Goal: Information Seeking & Learning: Find specific fact

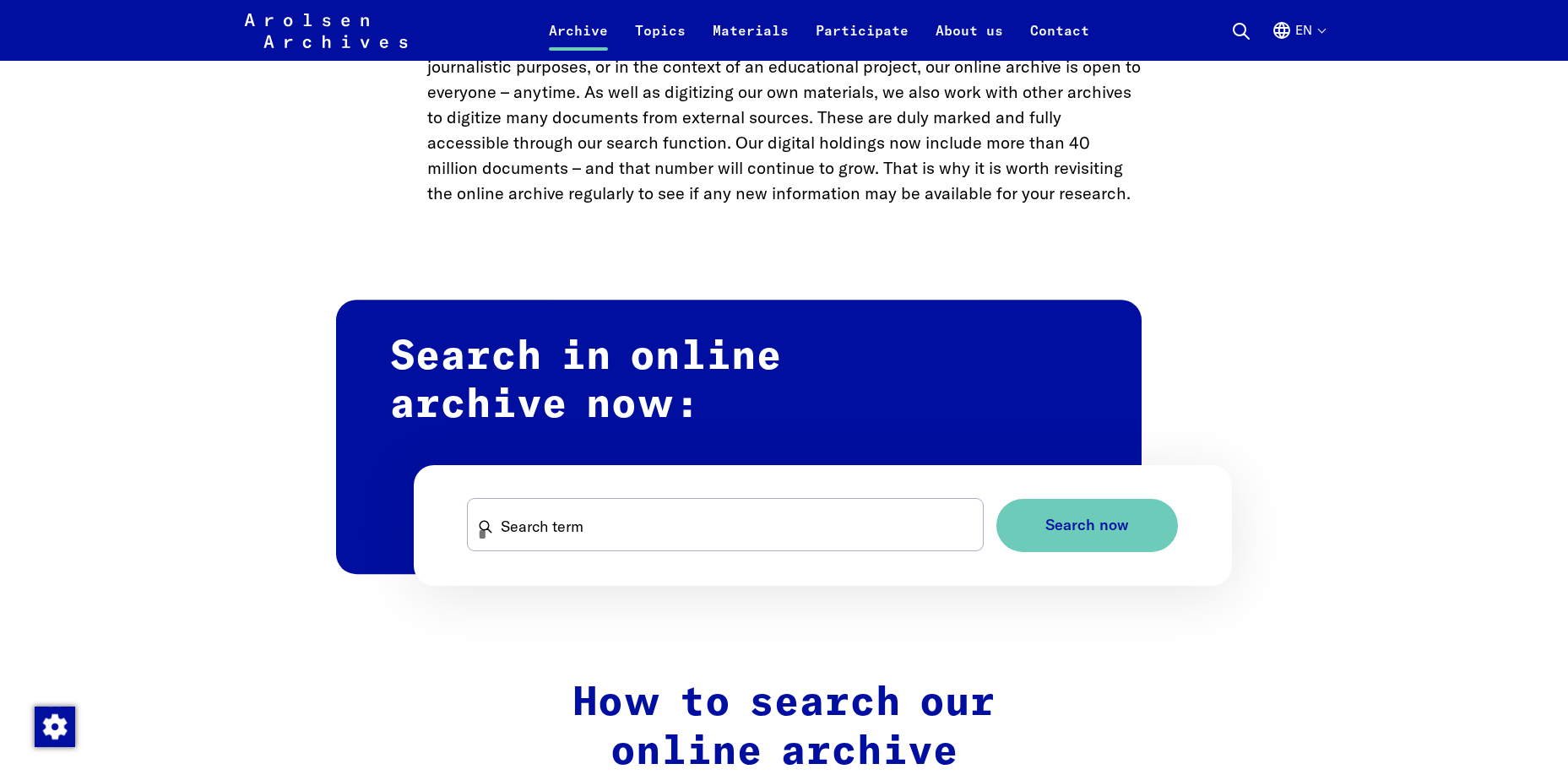
scroll to position [844, 0]
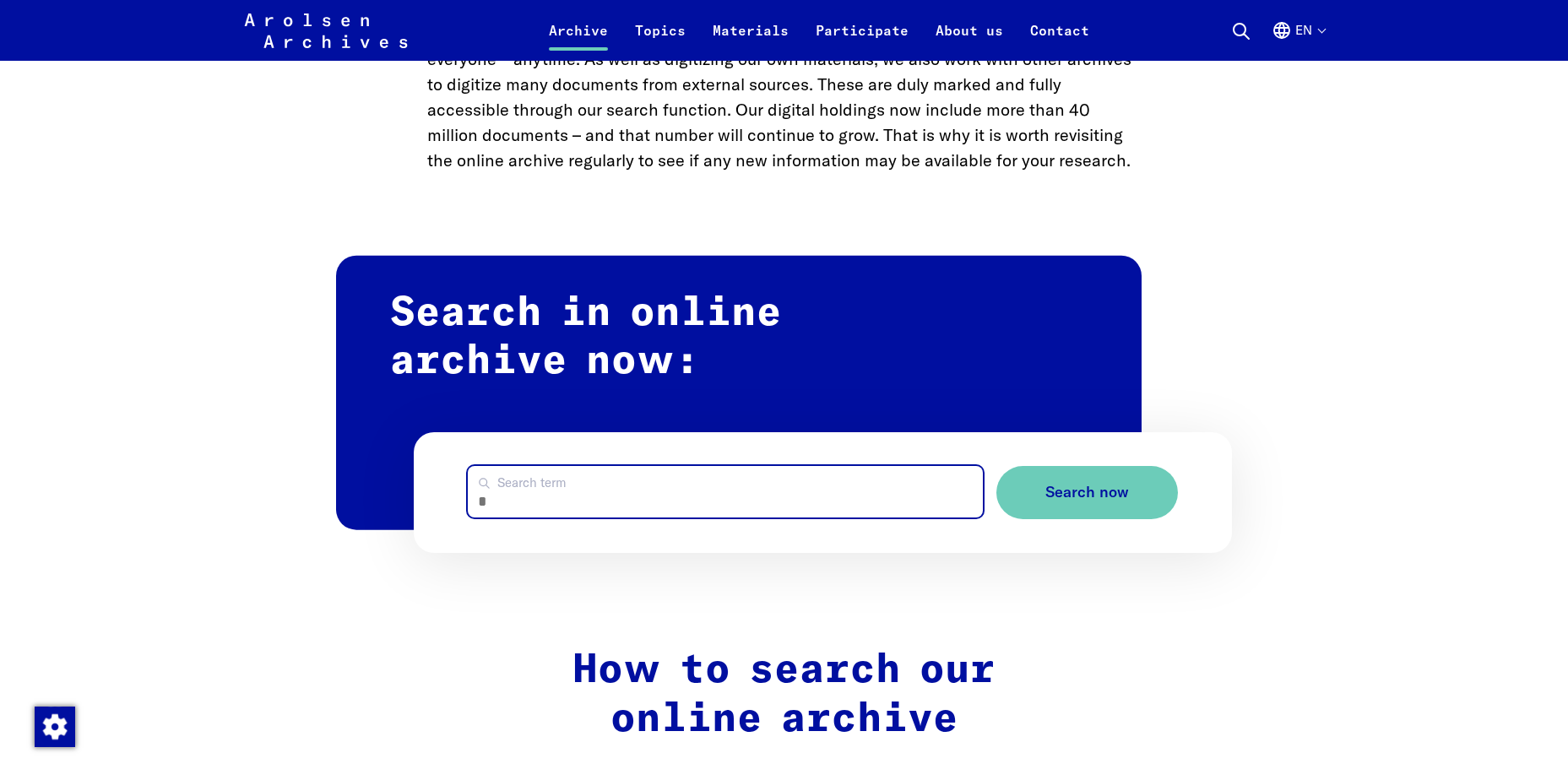
click at [694, 493] on input "Search term" at bounding box center [725, 492] width 515 height 51
type input "**********"
click at [997, 466] on button "Search now" at bounding box center [1087, 493] width 181 height 53
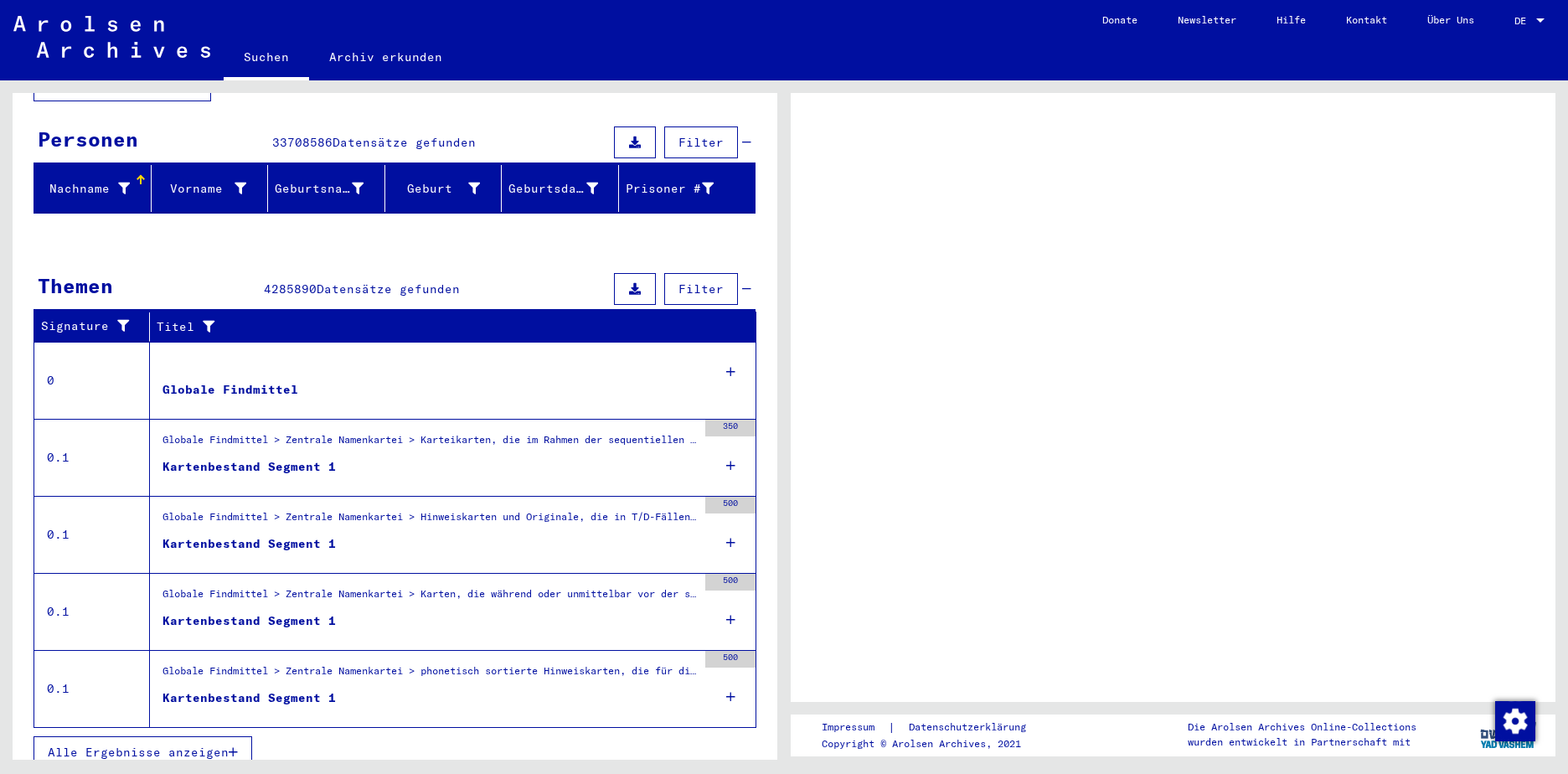
scroll to position [61, 0]
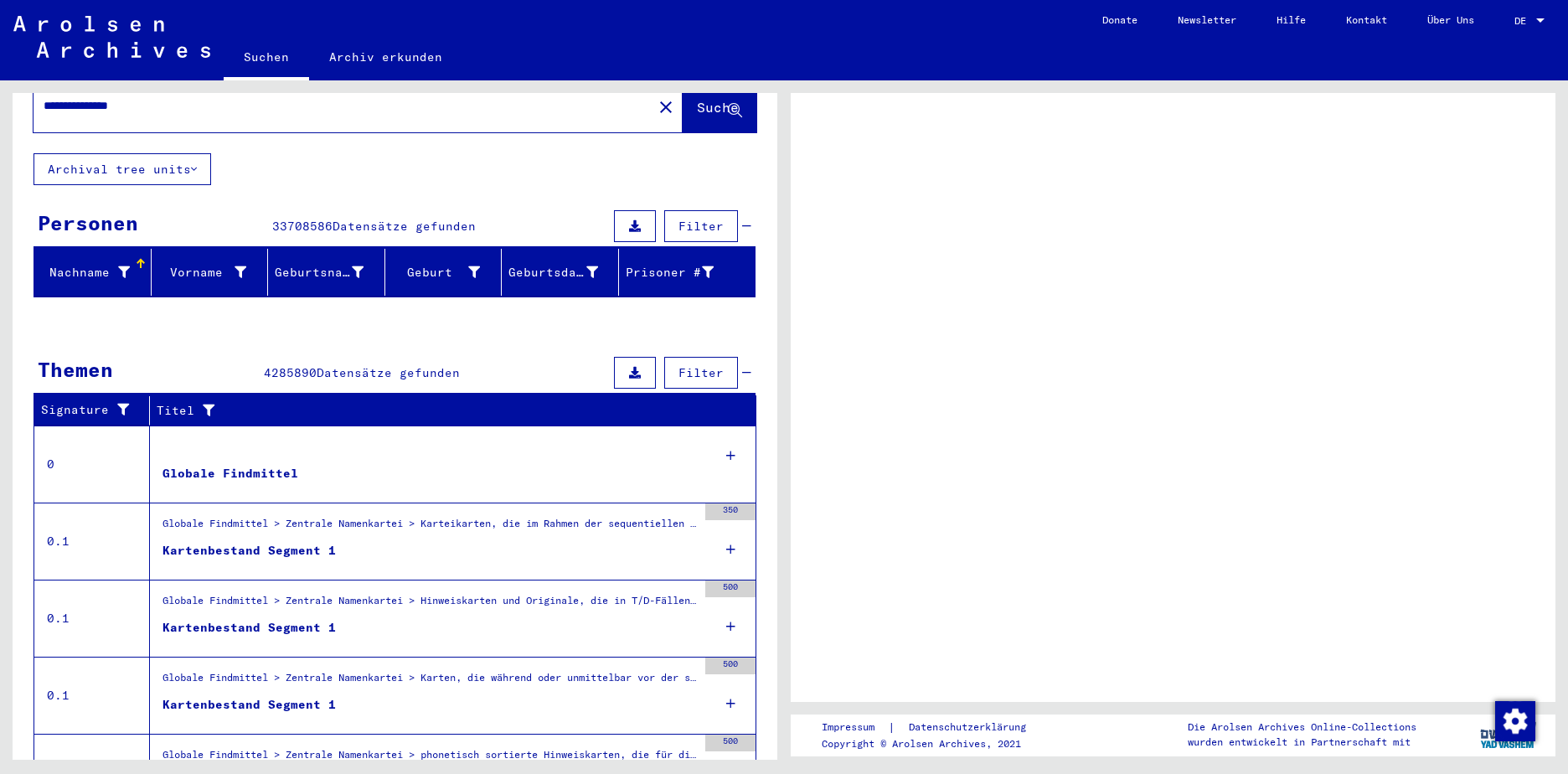
click at [1525, 23] on span "DE" at bounding box center [1524, 21] width 18 height 11
click at [1539, 19] on div at bounding box center [1541, 20] width 9 height 4
click at [1517, 18] on span "DE" at bounding box center [1524, 21] width 18 height 11
drag, startPoint x: 1517, startPoint y: 18, endPoint x: 1260, endPoint y: 47, distance: 258.6
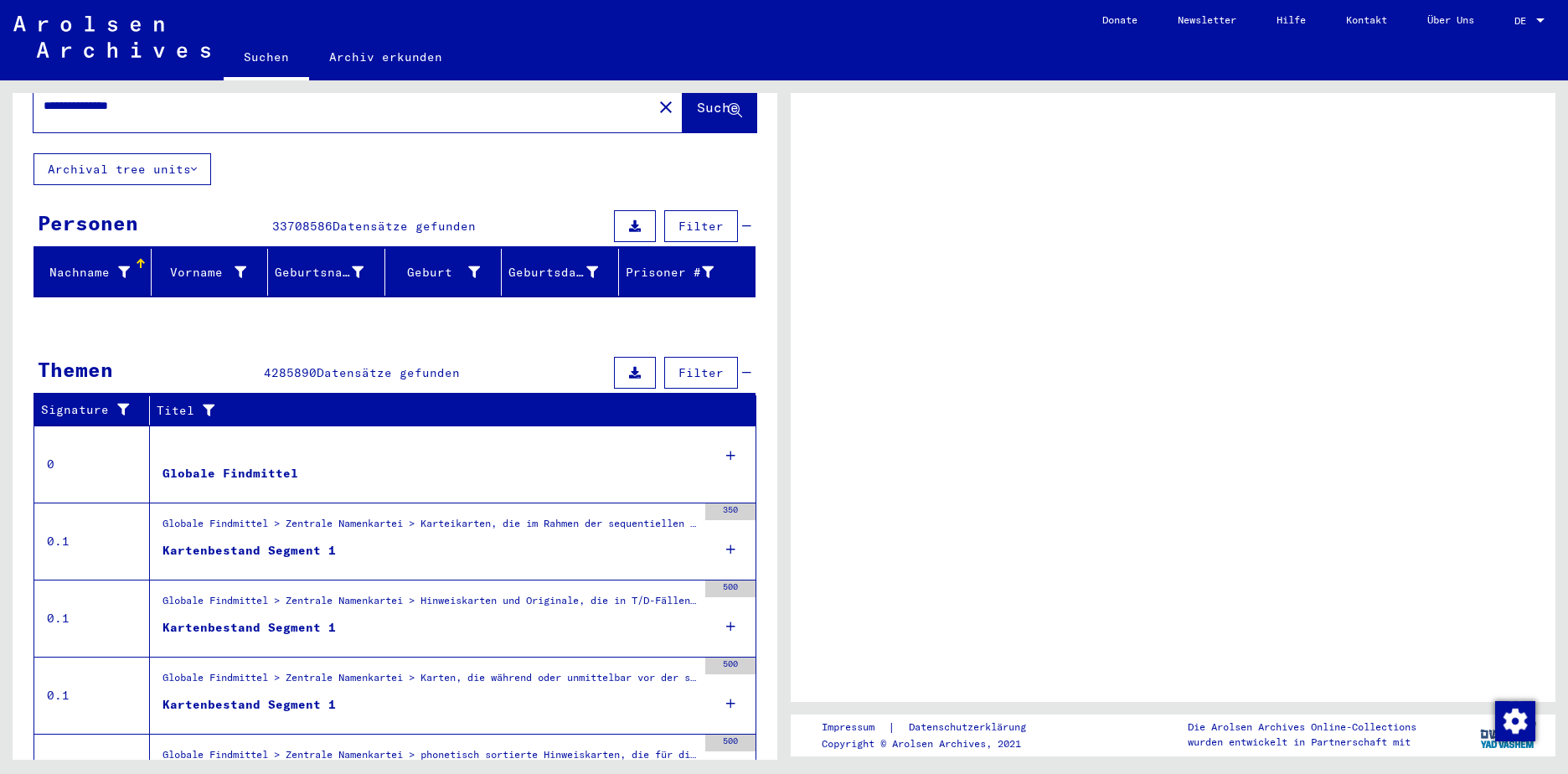
click at [1260, 47] on mat-toolbar "Suchen Archiv erkunden navbar.searchExplore1 navbar.searchExplore2 Donate Newsl…" at bounding box center [784, 40] width 1568 height 80
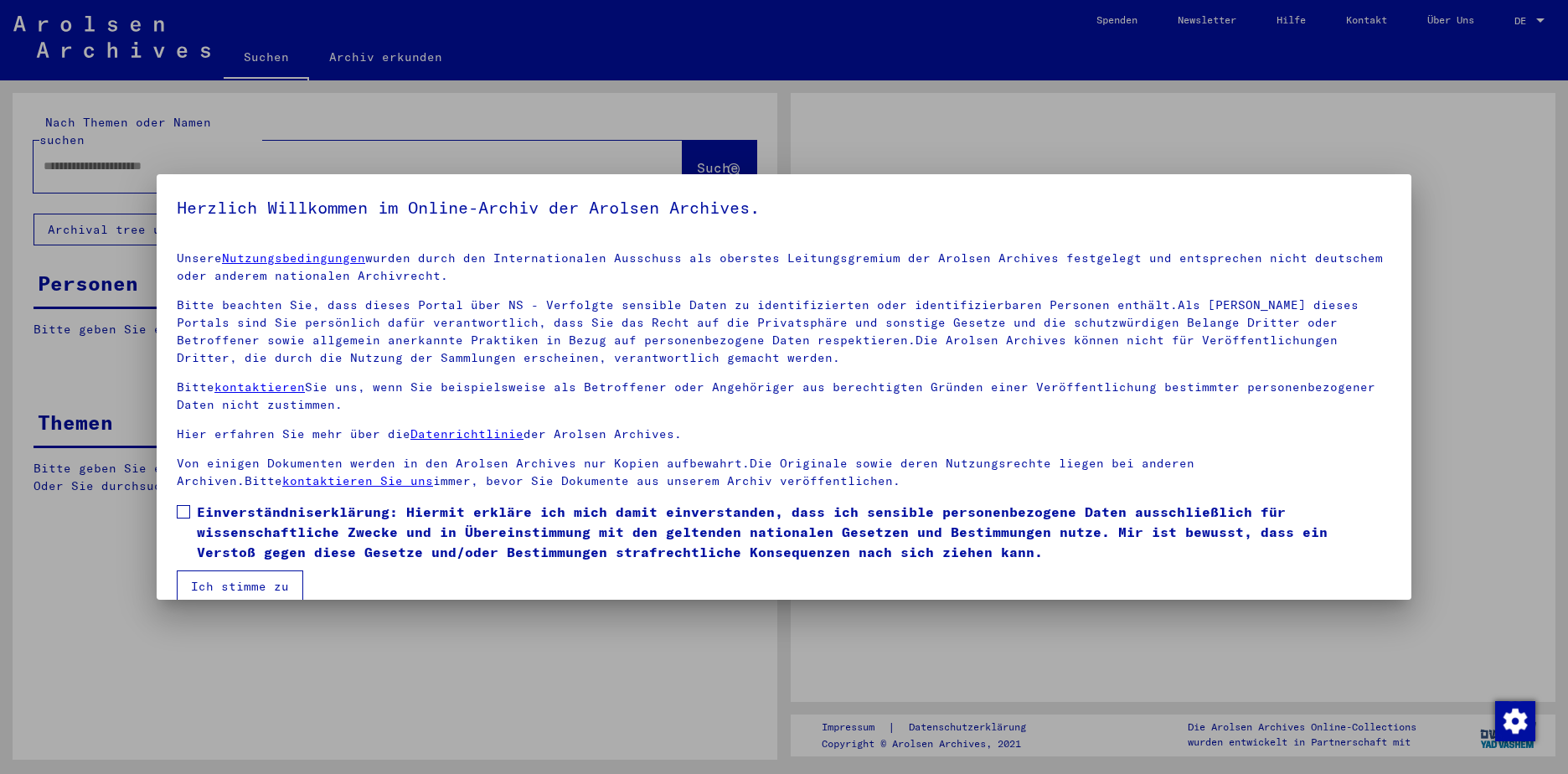
type input "**********"
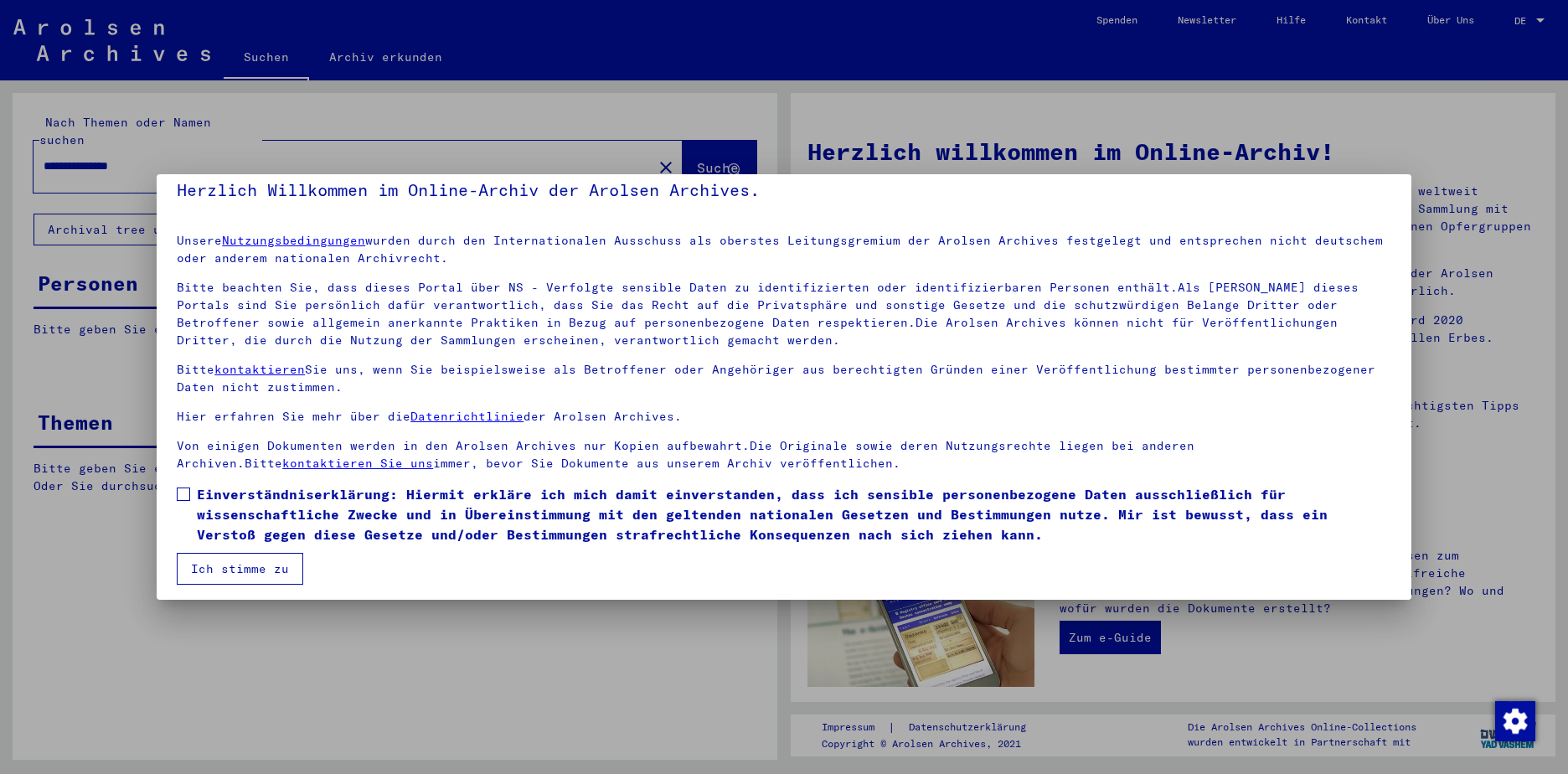
scroll to position [23, 0]
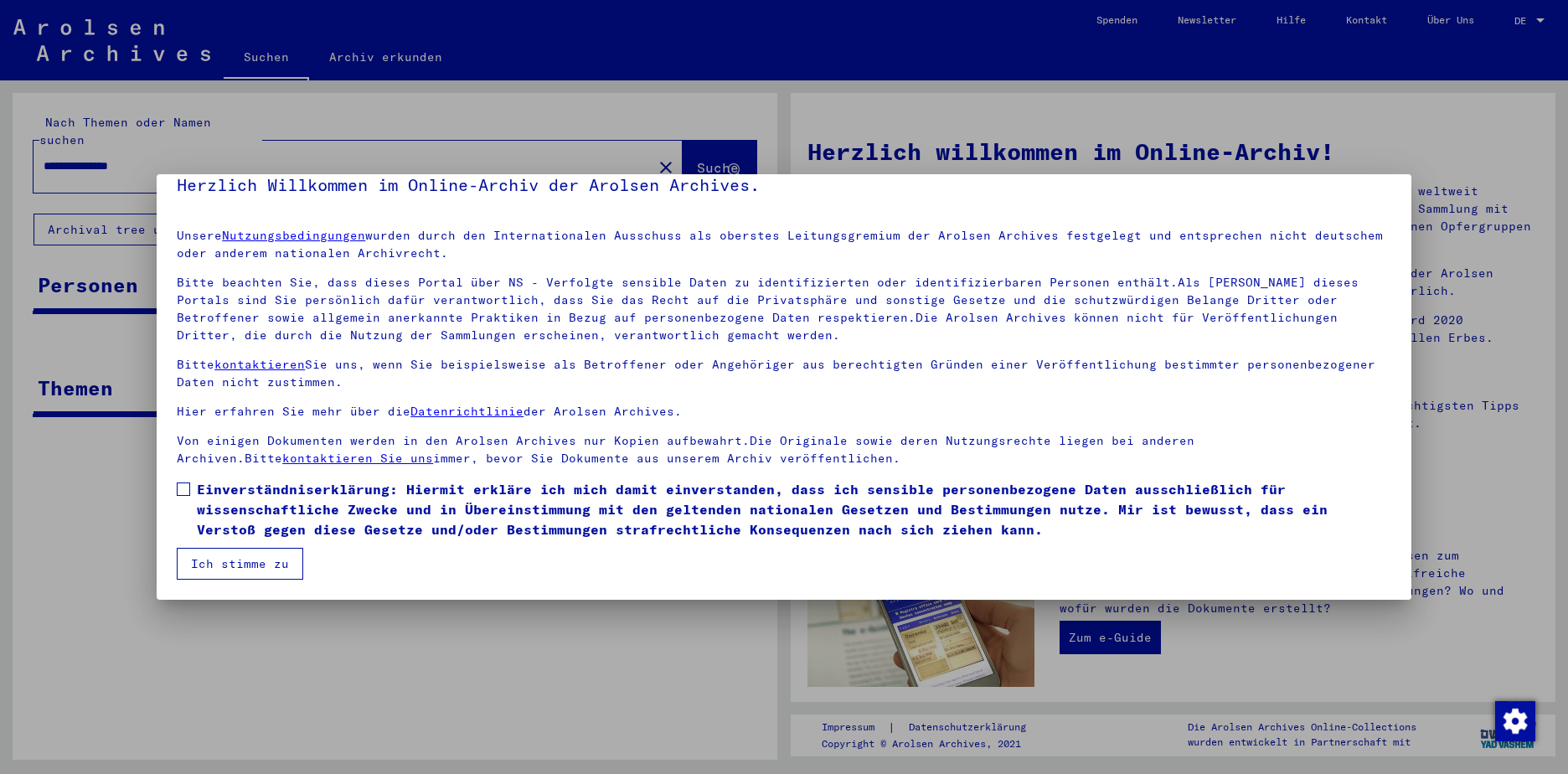
click at [184, 485] on span at bounding box center [184, 489] width 13 height 13
click at [240, 570] on button "Ich stimme zu" at bounding box center [240, 564] width 127 height 32
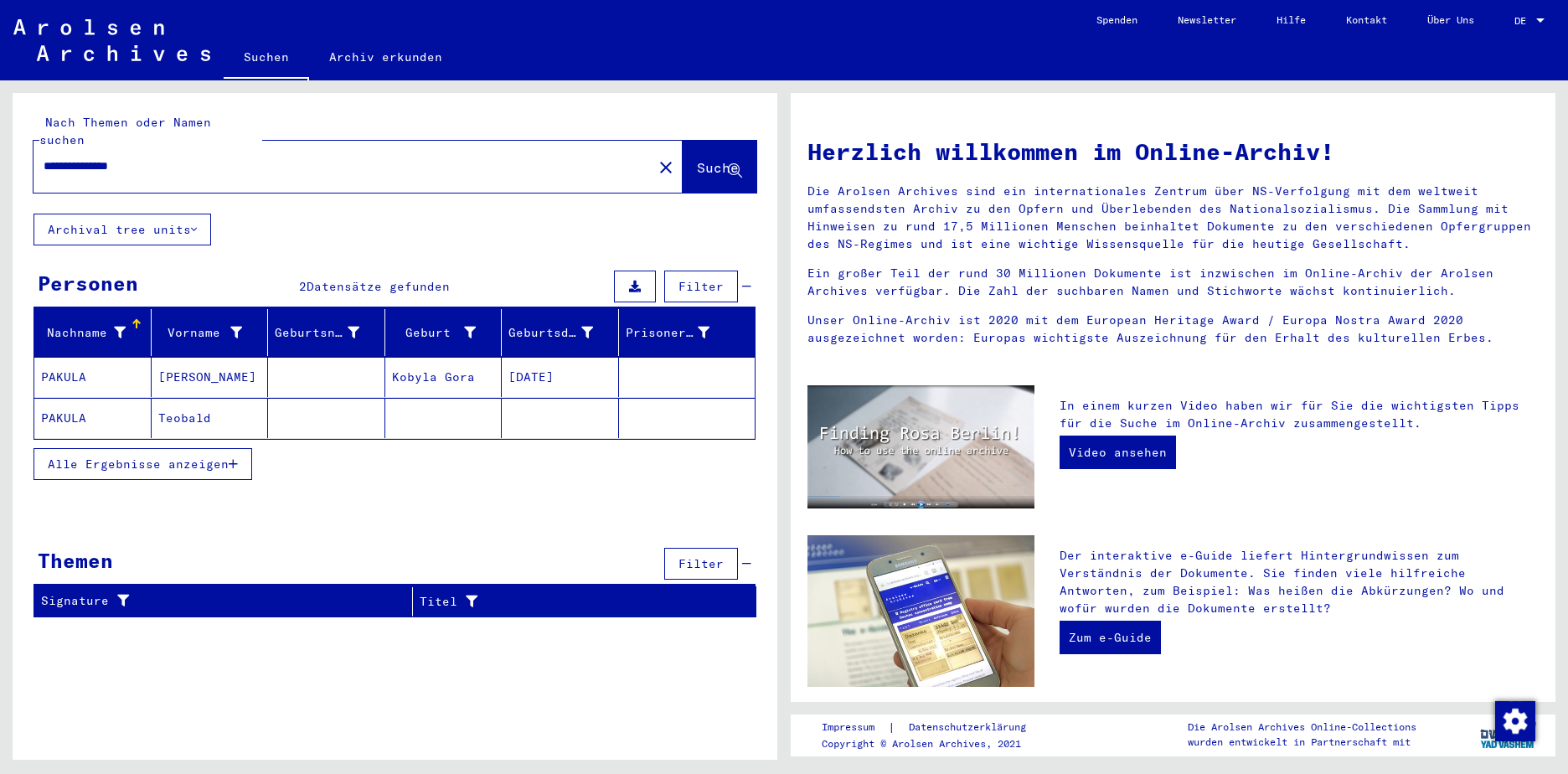
click at [445, 358] on mat-cell "Kobyla Gora" at bounding box center [444, 377] width 117 height 40
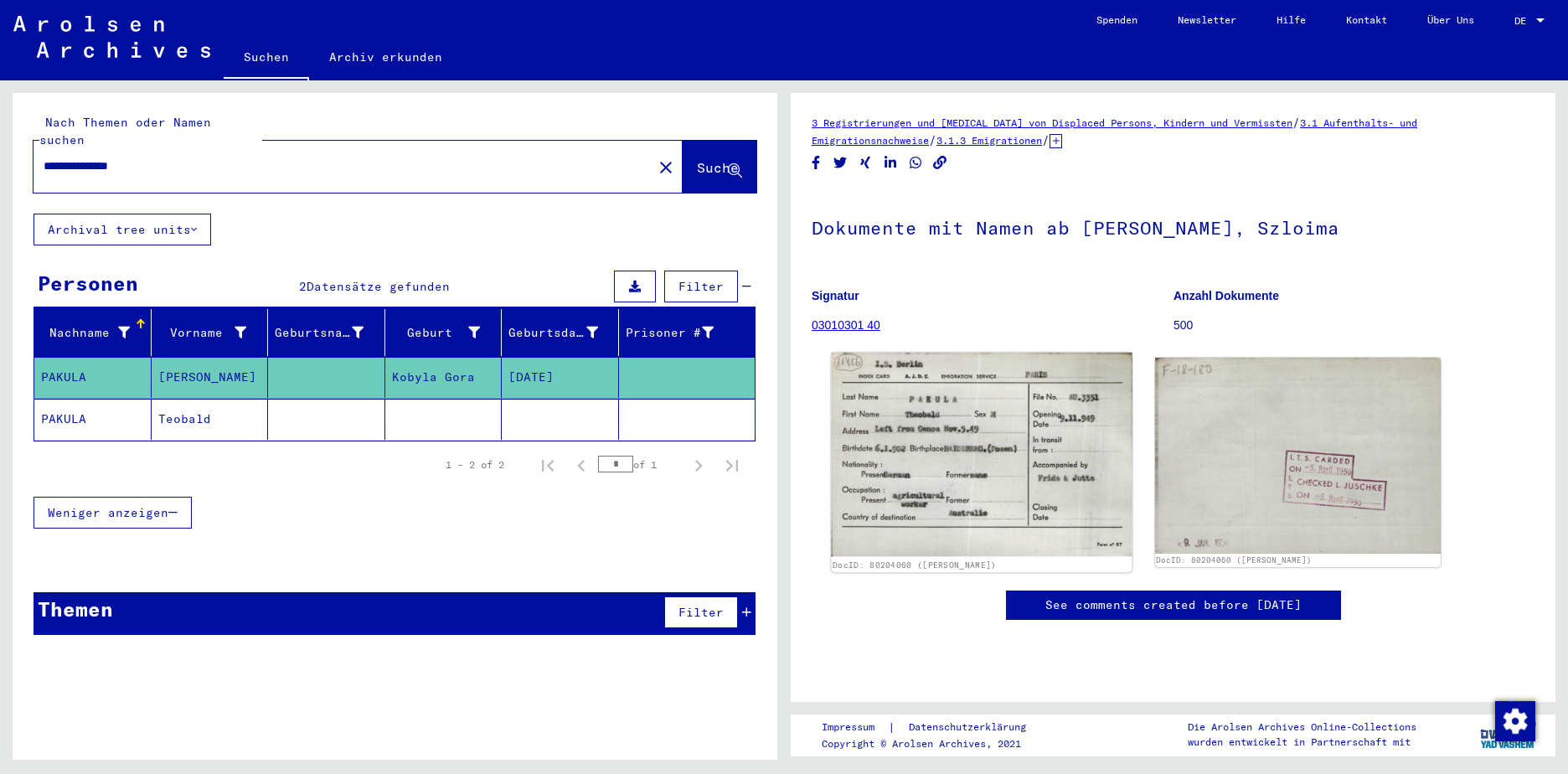
click at [1002, 434] on img at bounding box center [981, 454] width 301 height 203
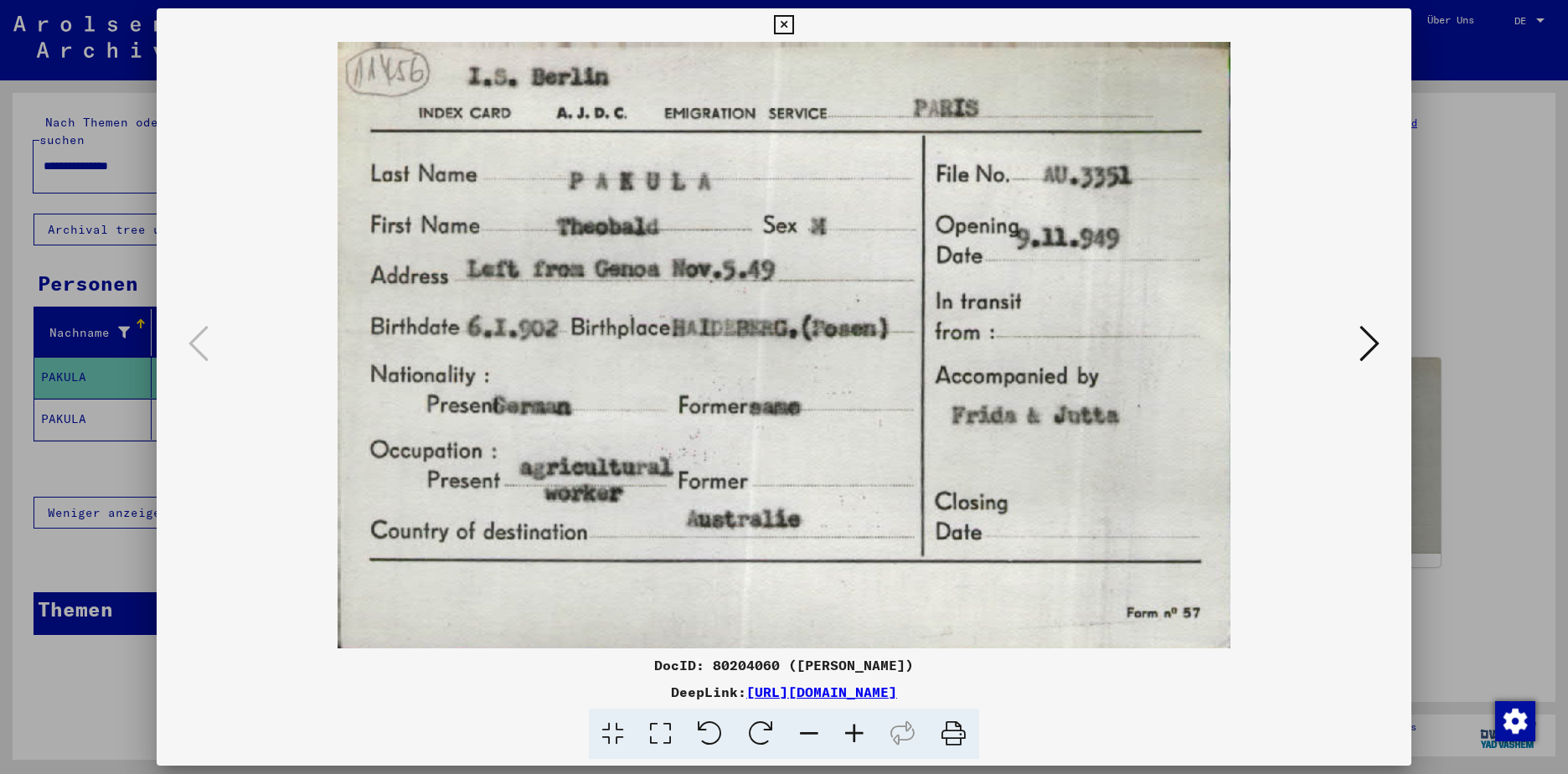
click at [785, 26] on icon at bounding box center [784, 25] width 19 height 20
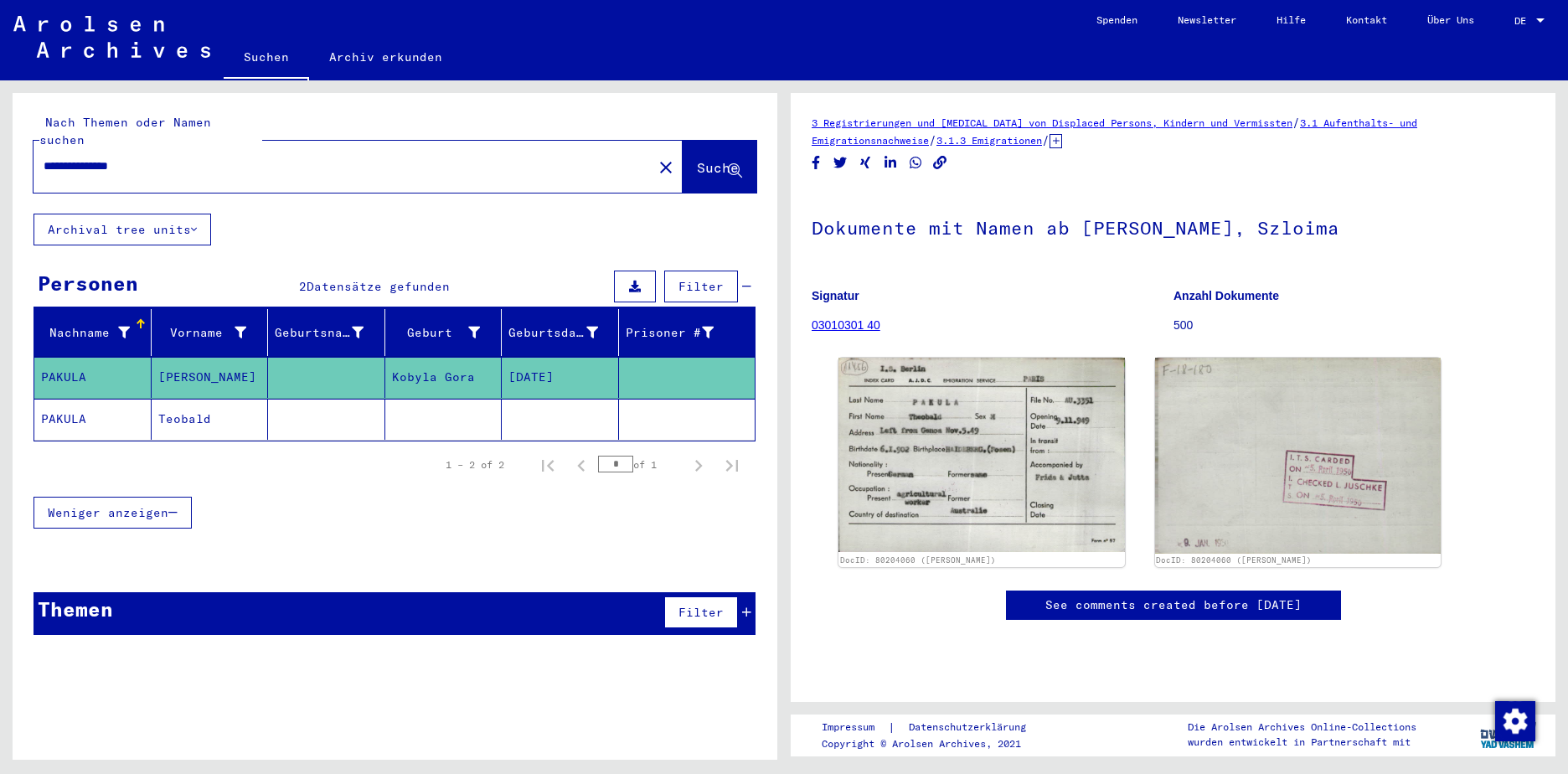
click at [62, 404] on mat-cell "PAKULA" at bounding box center [93, 418] width 117 height 41
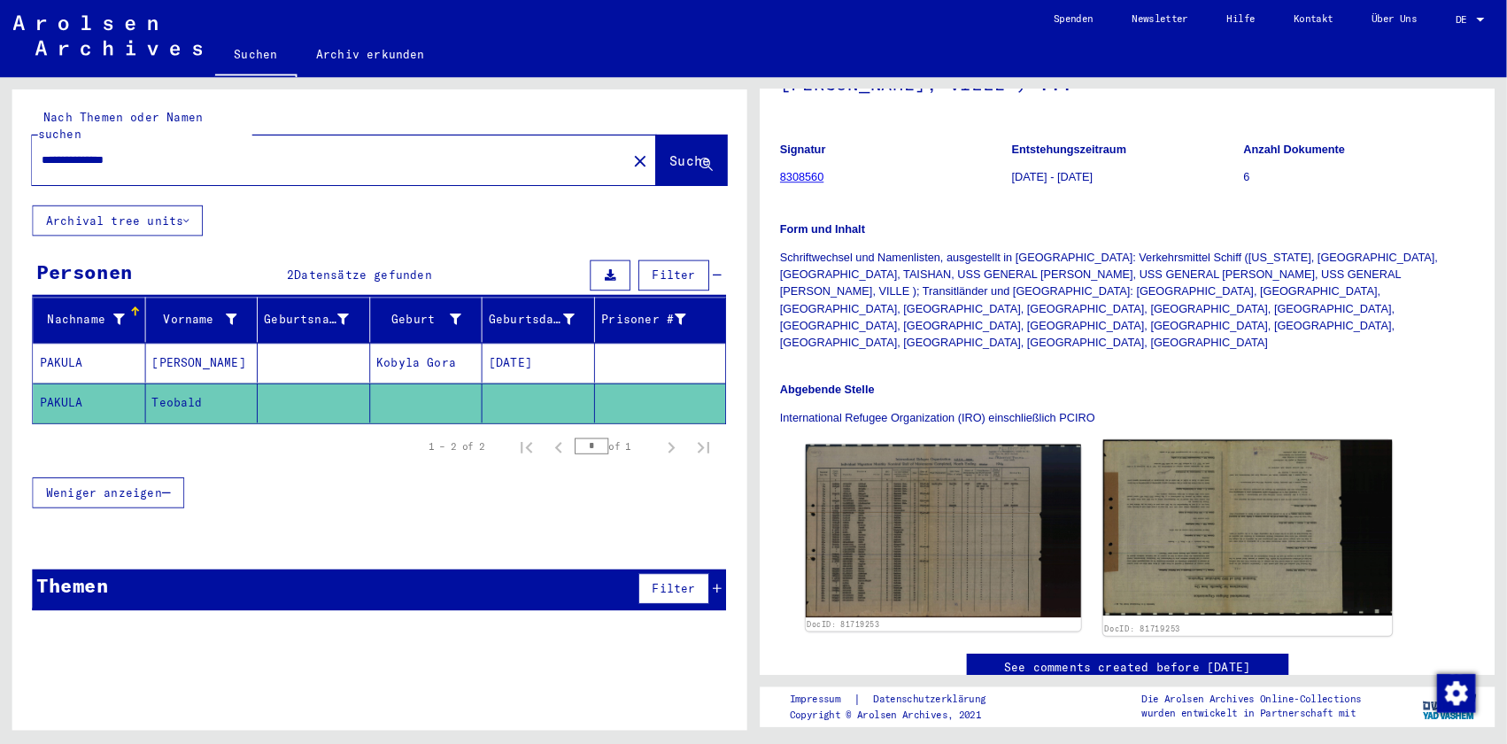
scroll to position [354, 0]
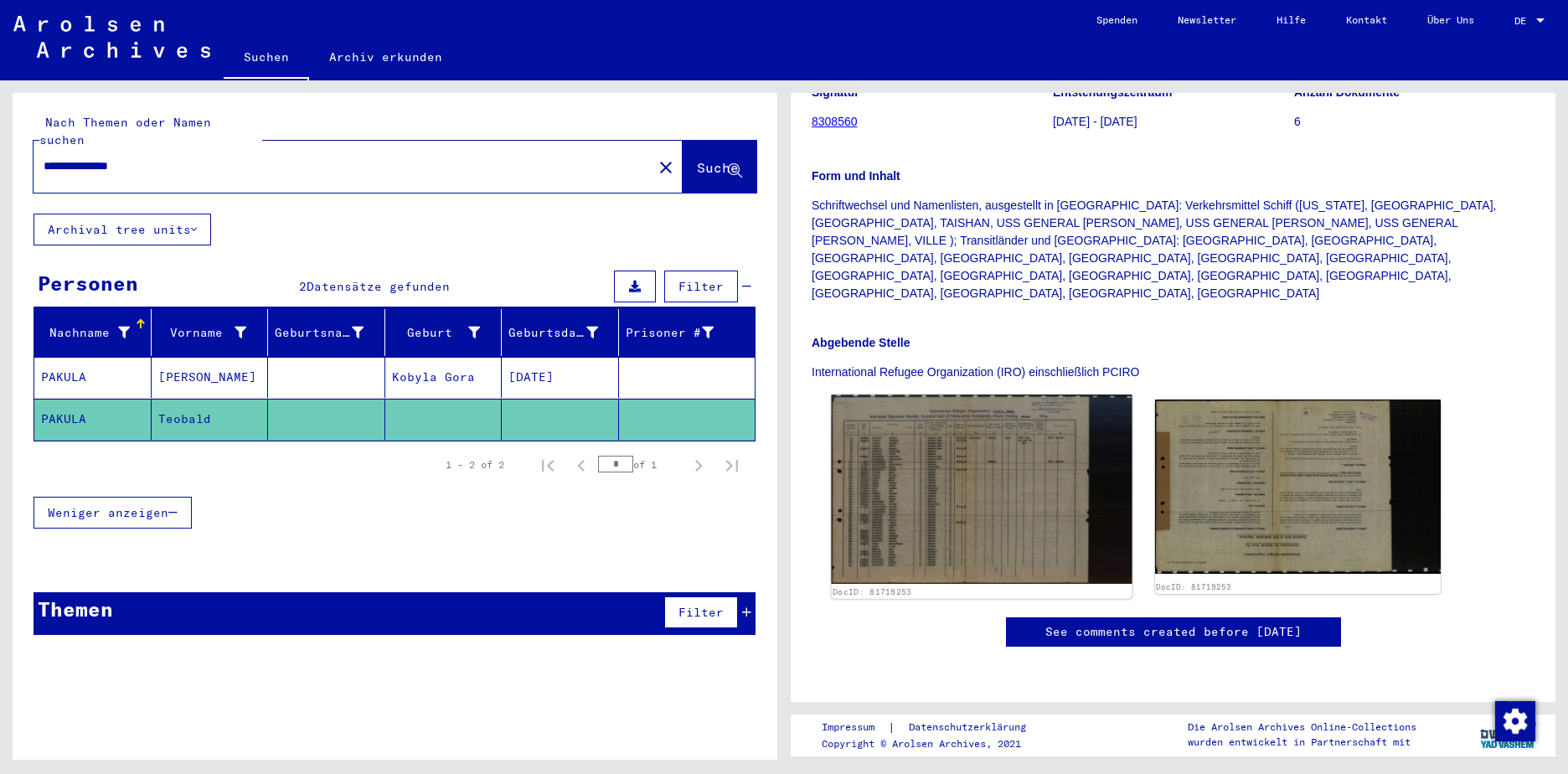
click at [957, 420] on img at bounding box center [981, 489] width 301 height 189
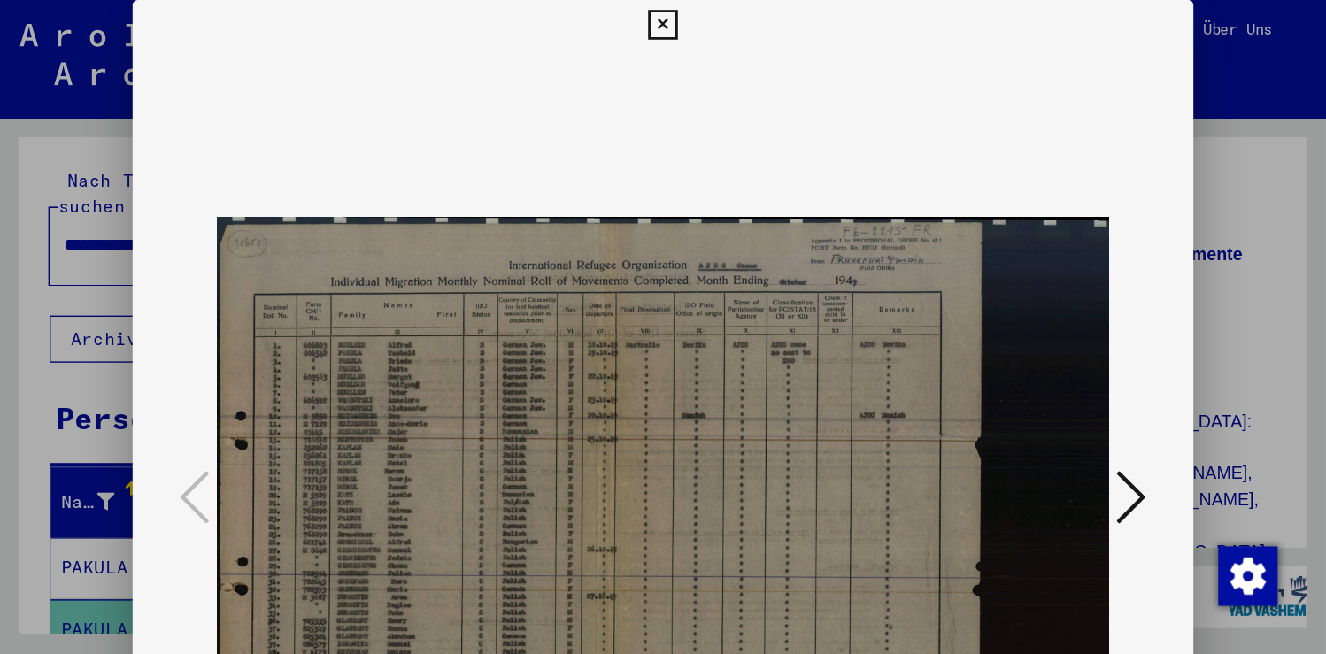
scroll to position [0, 0]
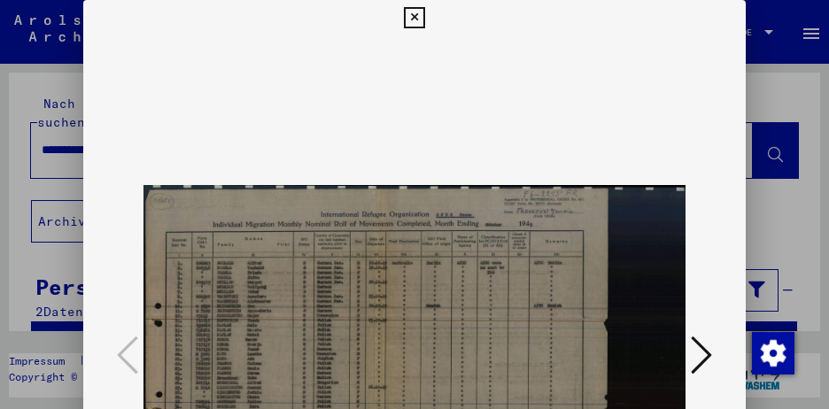
drag, startPoint x: 338, startPoint y: 302, endPoint x: 336, endPoint y: 213, distance: 88.5
click at [336, 213] on img at bounding box center [414, 355] width 543 height 641
click at [570, 144] on img at bounding box center [414, 355] width 543 height 641
drag, startPoint x: 536, startPoint y: 263, endPoint x: 495, endPoint y: 118, distance: 151.0
click at [501, 153] on img at bounding box center [414, 355] width 543 height 641
